Goal: Information Seeking & Learning: Learn about a topic

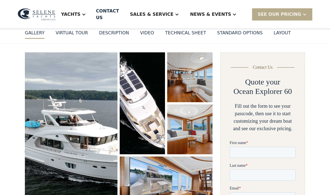
scroll to position [56, 0]
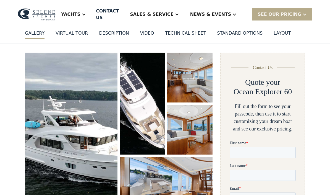
click at [86, 155] on img "open lightbox" at bounding box center [71, 136] width 93 height 166
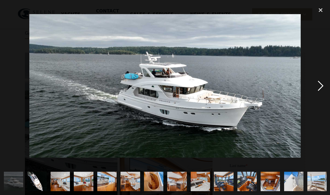
click at [321, 98] on div "next image" at bounding box center [320, 85] width 19 height 163
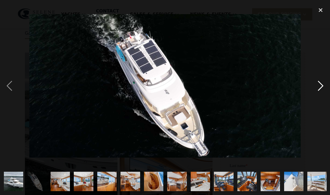
click at [320, 101] on div "next image" at bounding box center [320, 85] width 19 height 163
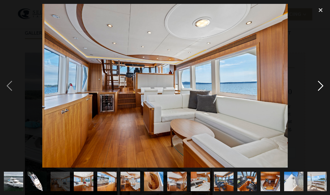
click at [319, 96] on div "next image" at bounding box center [320, 85] width 19 height 163
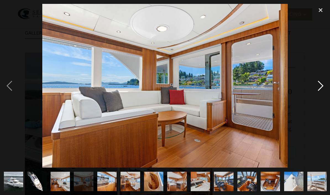
click at [318, 96] on div "next image" at bounding box center [320, 85] width 19 height 163
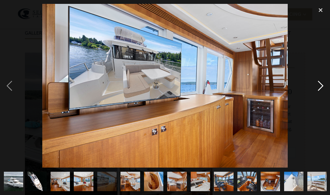
click at [317, 96] on div "next image" at bounding box center [320, 85] width 19 height 163
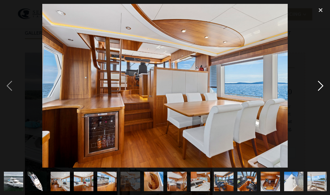
click at [319, 94] on div "next image" at bounding box center [320, 85] width 19 height 163
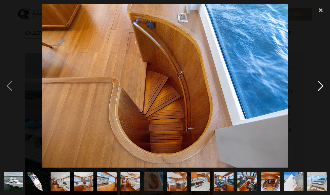
click at [320, 93] on div "next image" at bounding box center [320, 85] width 19 height 163
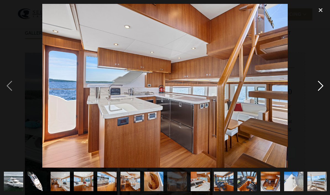
click at [320, 95] on div "next image" at bounding box center [320, 85] width 19 height 163
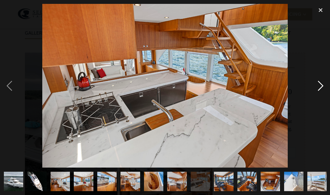
click at [320, 96] on div "next image" at bounding box center [320, 85] width 19 height 163
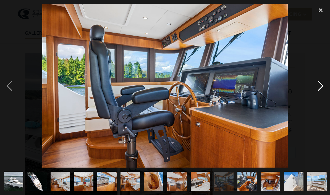
click at [320, 96] on div "next image" at bounding box center [320, 85] width 19 height 163
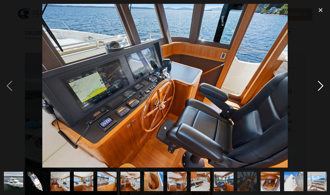
click at [316, 100] on div "next image" at bounding box center [320, 85] width 19 height 163
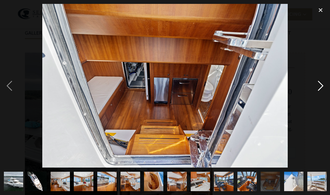
click at [319, 98] on div "next image" at bounding box center [320, 85] width 19 height 163
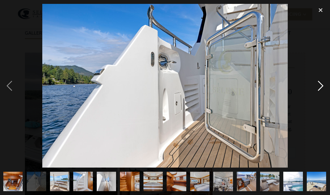
scroll to position [0, 317]
click at [320, 96] on div "next image" at bounding box center [320, 85] width 19 height 163
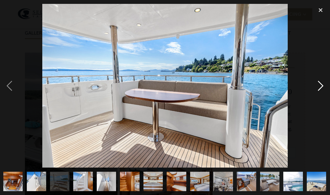
click at [317, 93] on div "next image" at bounding box center [320, 85] width 19 height 163
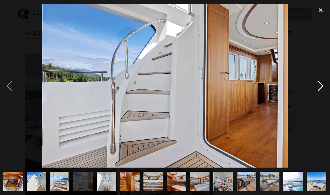
click at [321, 98] on div "next image" at bounding box center [320, 85] width 19 height 163
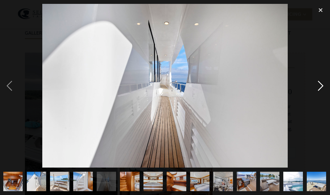
click at [319, 99] on div "next image" at bounding box center [320, 85] width 19 height 163
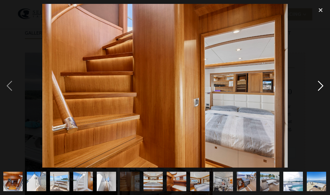
click at [318, 98] on div "next image" at bounding box center [320, 85] width 19 height 163
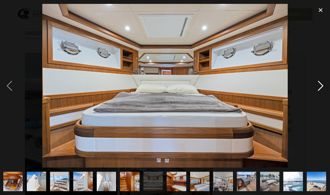
click at [321, 98] on div "next image" at bounding box center [320, 85] width 19 height 163
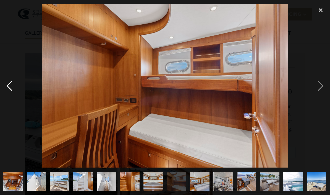
click at [12, 97] on div "previous image" at bounding box center [9, 85] width 19 height 163
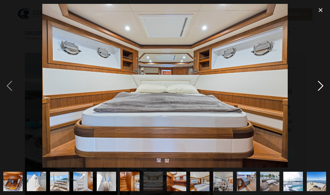
click at [318, 93] on div "next image" at bounding box center [320, 85] width 19 height 163
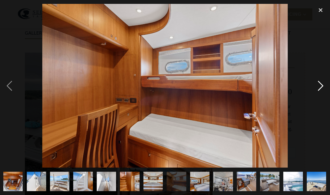
click at [319, 95] on div "next image" at bounding box center [320, 85] width 19 height 163
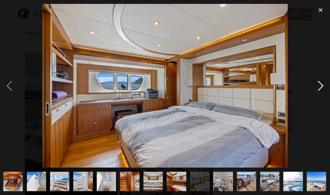
click at [320, 99] on div "next image" at bounding box center [320, 85] width 19 height 163
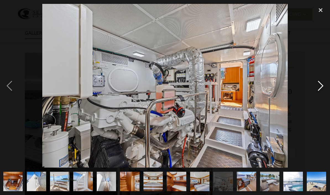
click at [322, 101] on div "next image" at bounding box center [320, 85] width 19 height 163
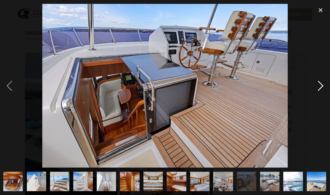
click at [320, 103] on div "next image" at bounding box center [320, 85] width 19 height 163
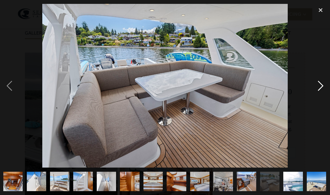
click at [319, 97] on div "next image" at bounding box center [320, 85] width 19 height 163
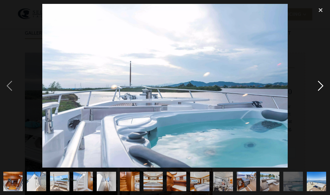
click at [318, 95] on div "next image" at bounding box center [320, 85] width 19 height 163
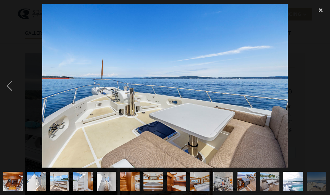
scroll to position [0, 331]
click at [261, 114] on img at bounding box center [164, 85] width 245 height 163
click at [4, 98] on div "previous image" at bounding box center [9, 85] width 19 height 163
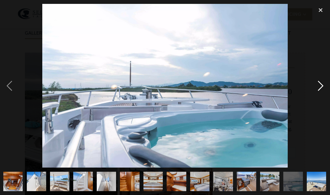
click at [321, 100] on div "next image" at bounding box center [320, 85] width 19 height 163
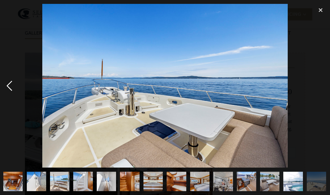
click at [8, 95] on div "previous image" at bounding box center [9, 85] width 19 height 163
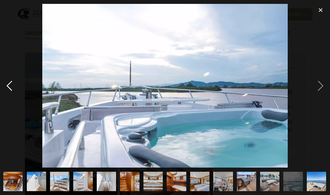
click at [11, 100] on div "previous image" at bounding box center [9, 85] width 19 height 163
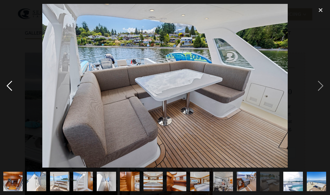
click at [16, 92] on div "previous image" at bounding box center [9, 85] width 19 height 163
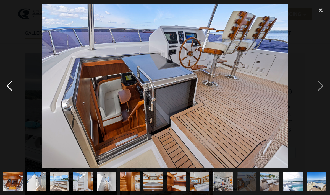
click at [11, 96] on div "previous image" at bounding box center [9, 85] width 19 height 163
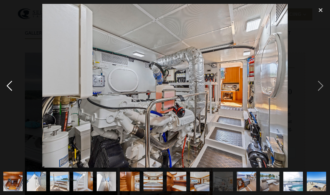
click at [11, 103] on div "previous image" at bounding box center [9, 85] width 19 height 163
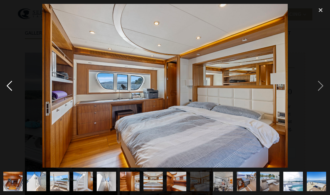
click at [12, 95] on div "previous image" at bounding box center [9, 85] width 19 height 163
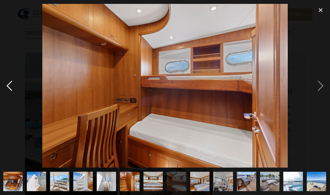
click at [10, 98] on div "previous image" at bounding box center [9, 85] width 19 height 163
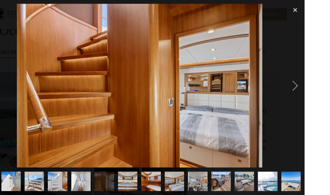
scroll to position [44, 0]
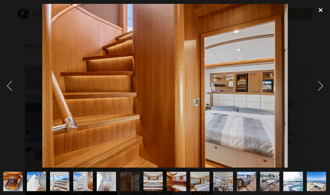
click at [322, 9] on div "close lightbox" at bounding box center [320, 10] width 19 height 12
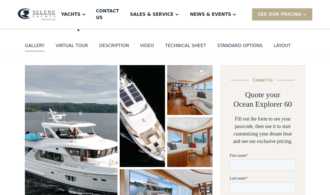
scroll to position [0, 0]
